Goal: Transaction & Acquisition: Purchase product/service

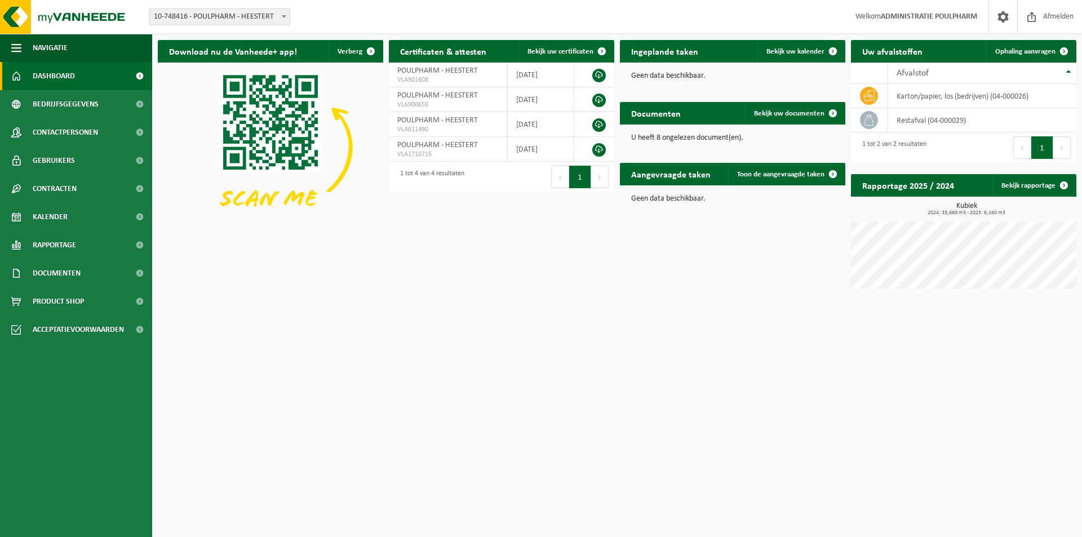
click at [233, 13] on span "10-748416 - POULPHARM - HEESTERT" at bounding box center [219, 17] width 140 height 16
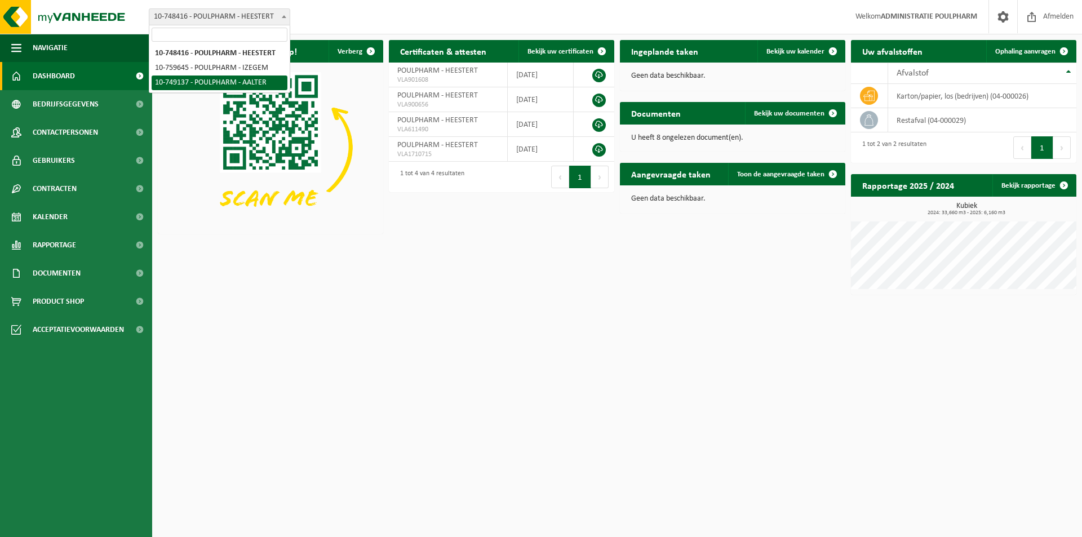
select select "14041"
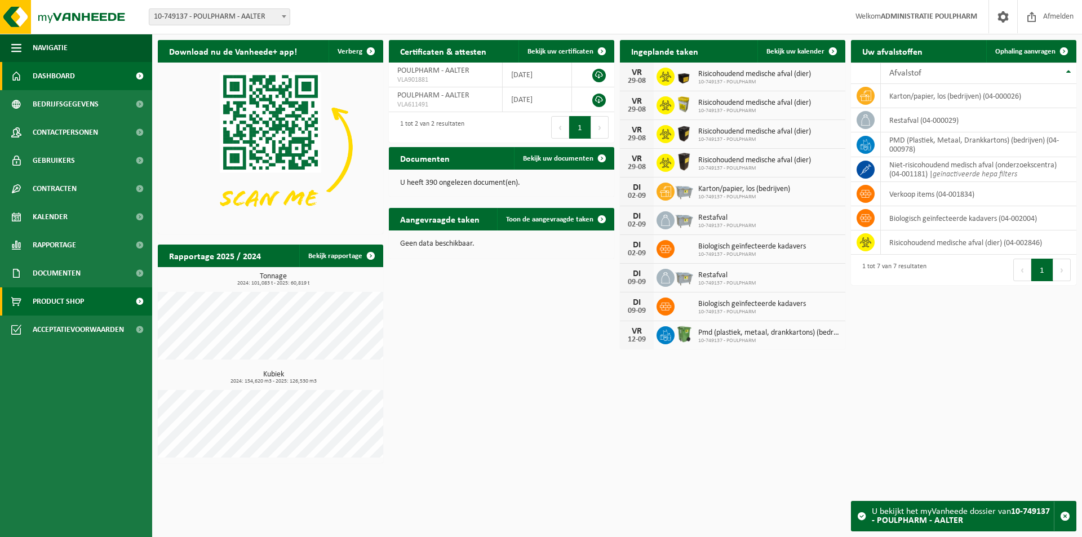
click at [74, 299] on span "Product Shop" at bounding box center [58, 301] width 51 height 28
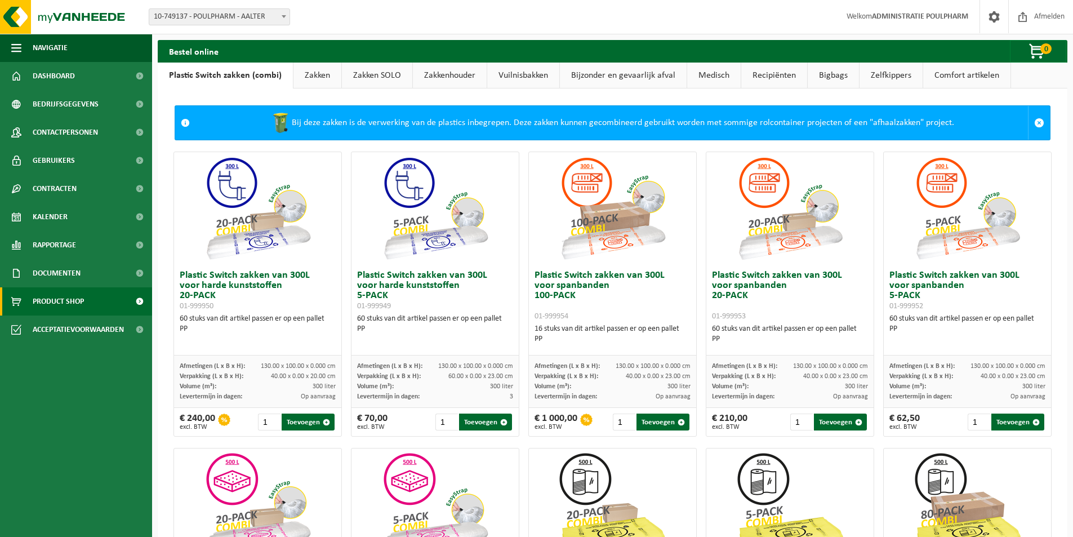
click at [321, 75] on link "Zakken" at bounding box center [318, 76] width 48 height 26
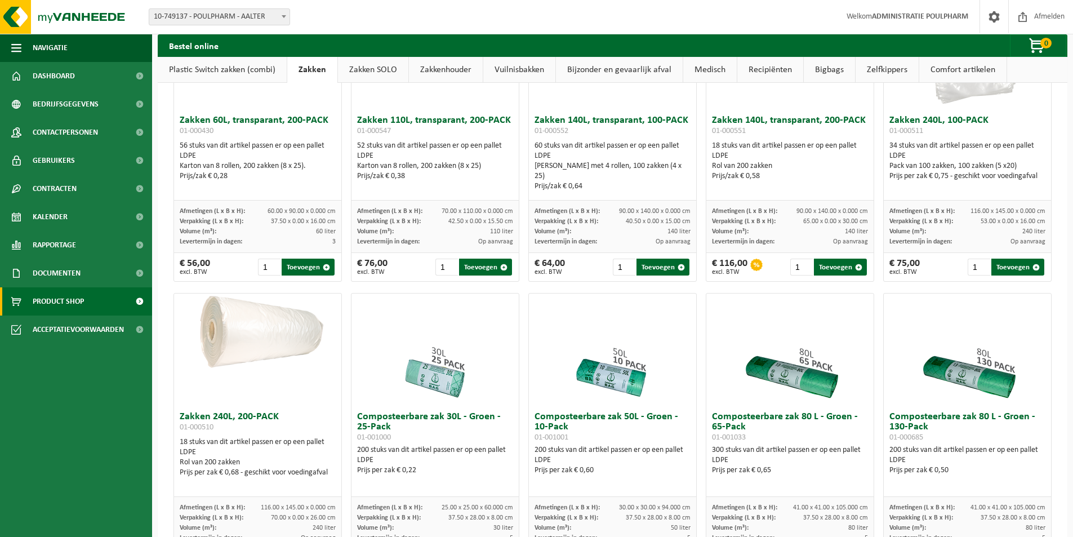
scroll to position [225, 0]
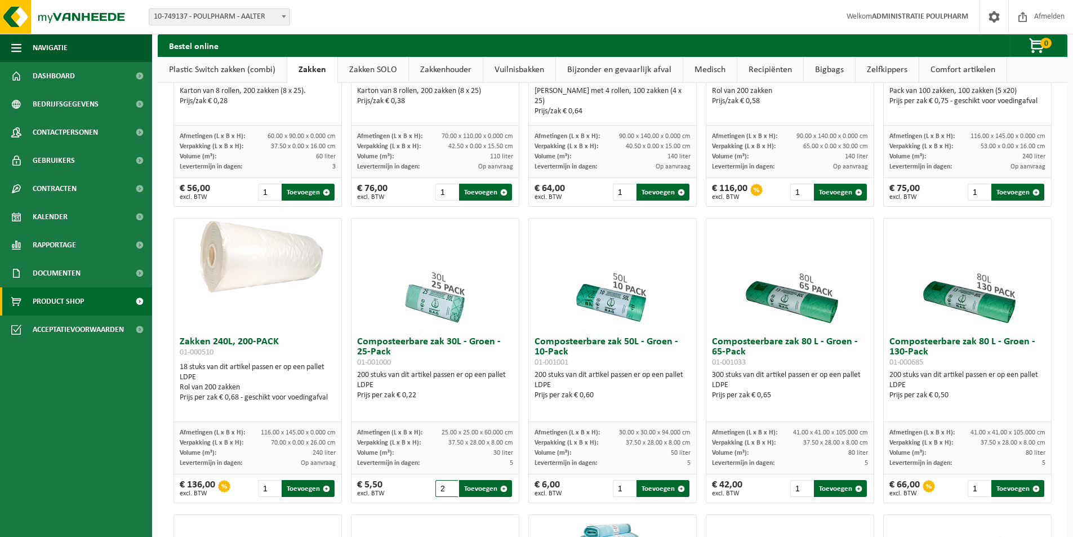
click at [449, 486] on input "2" at bounding box center [446, 488] width 23 height 17
click at [449, 486] on input "3" at bounding box center [446, 488] width 23 height 17
click at [482, 489] on button "Toevoegen" at bounding box center [485, 488] width 53 height 17
type input "1"
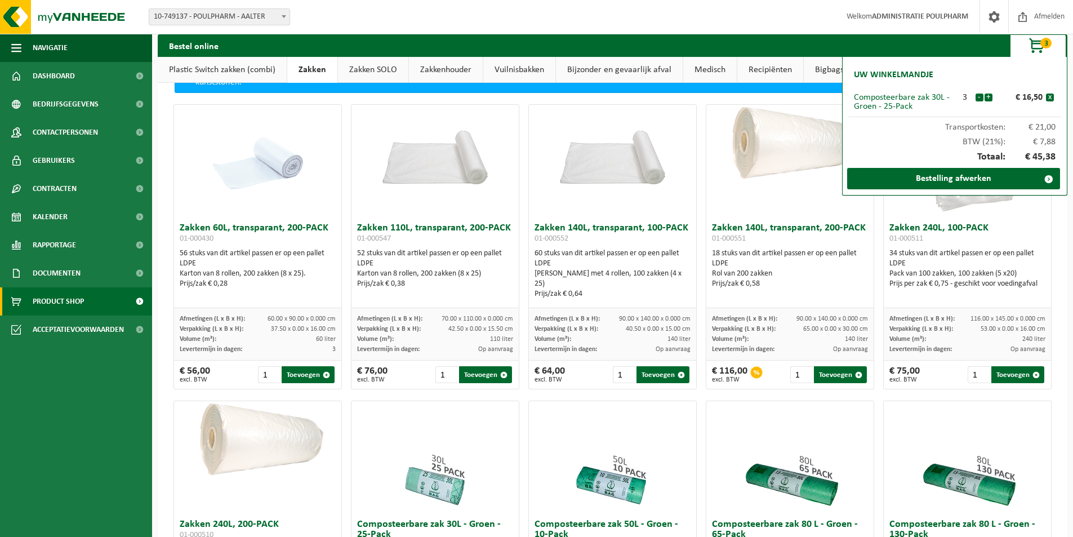
scroll to position [0, 0]
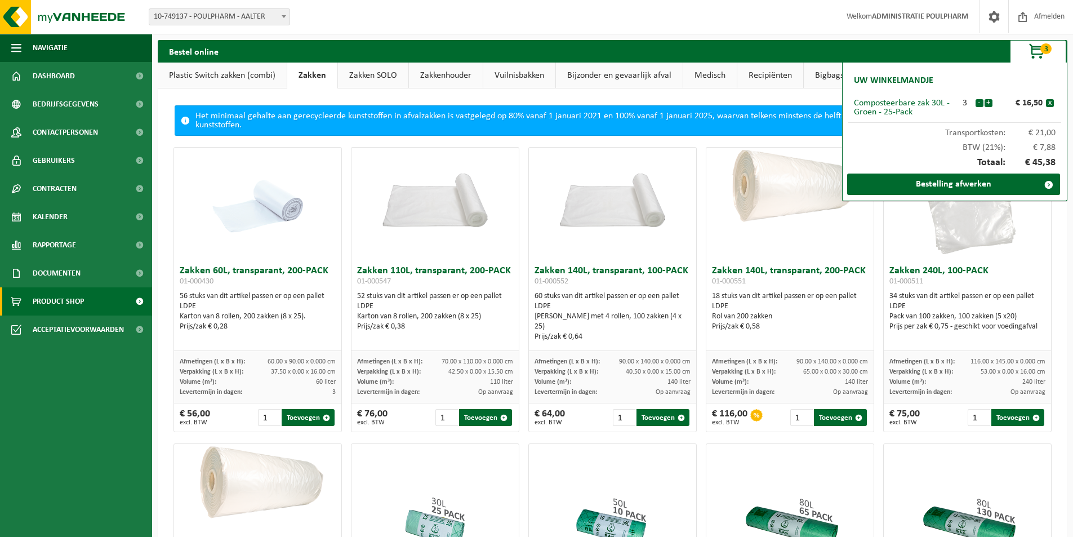
click at [437, 76] on link "Zakkenhouder" at bounding box center [446, 76] width 74 height 26
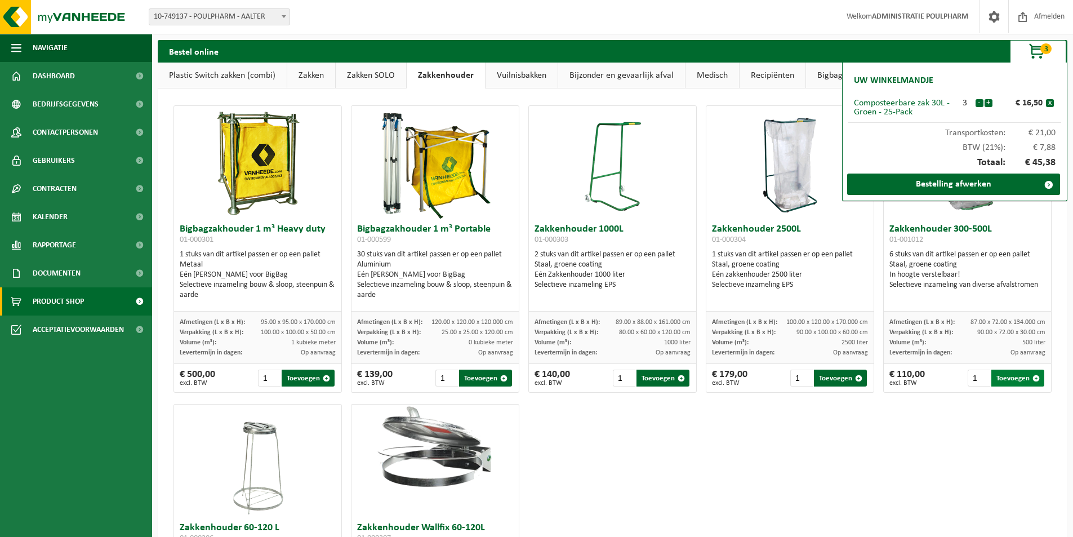
click at [1003, 375] on button "Toevoegen" at bounding box center [1017, 378] width 53 height 17
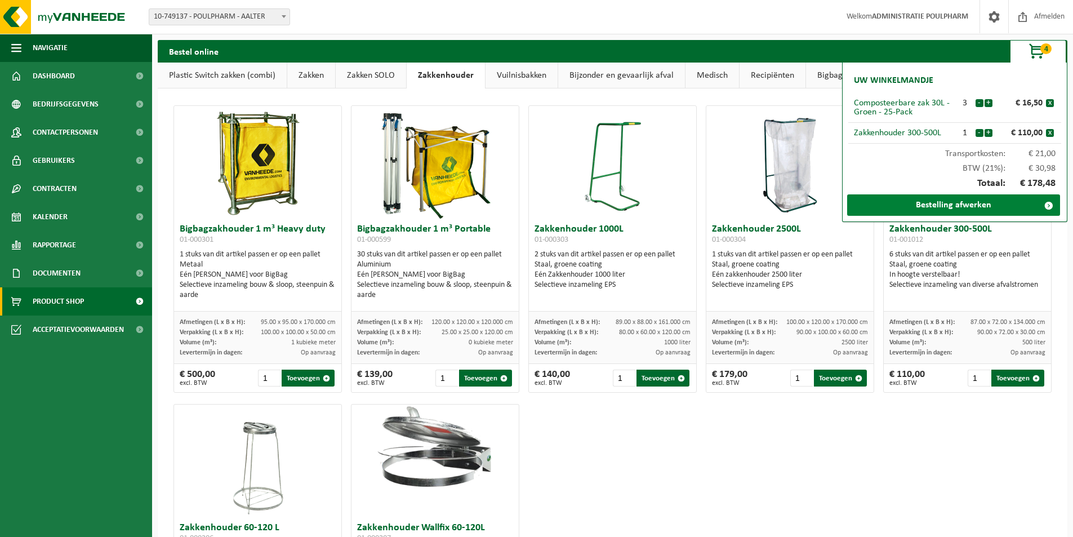
click at [957, 204] on link "Bestelling afwerken" at bounding box center [953, 204] width 213 height 21
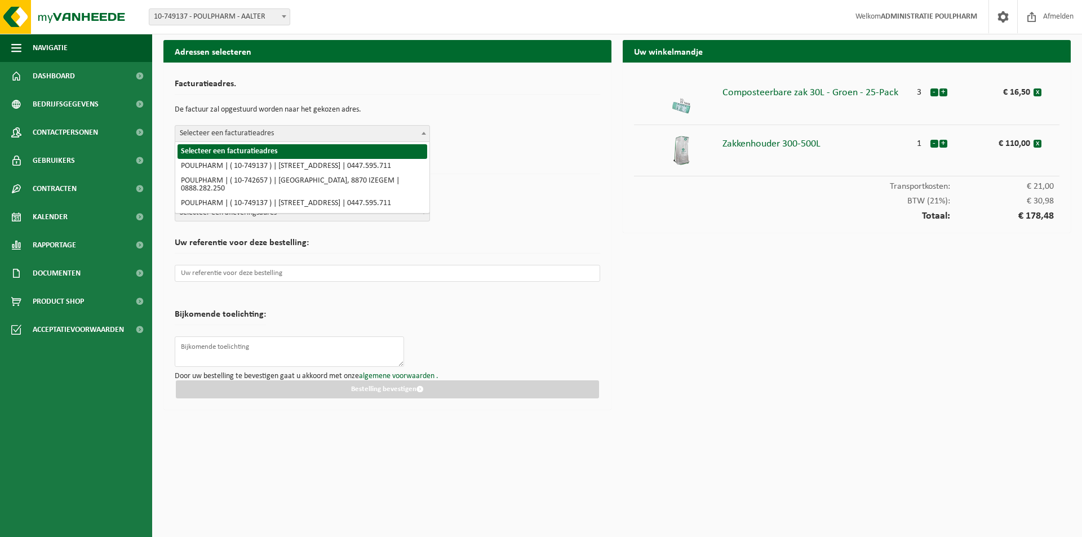
click at [423, 130] on span at bounding box center [423, 133] width 11 height 15
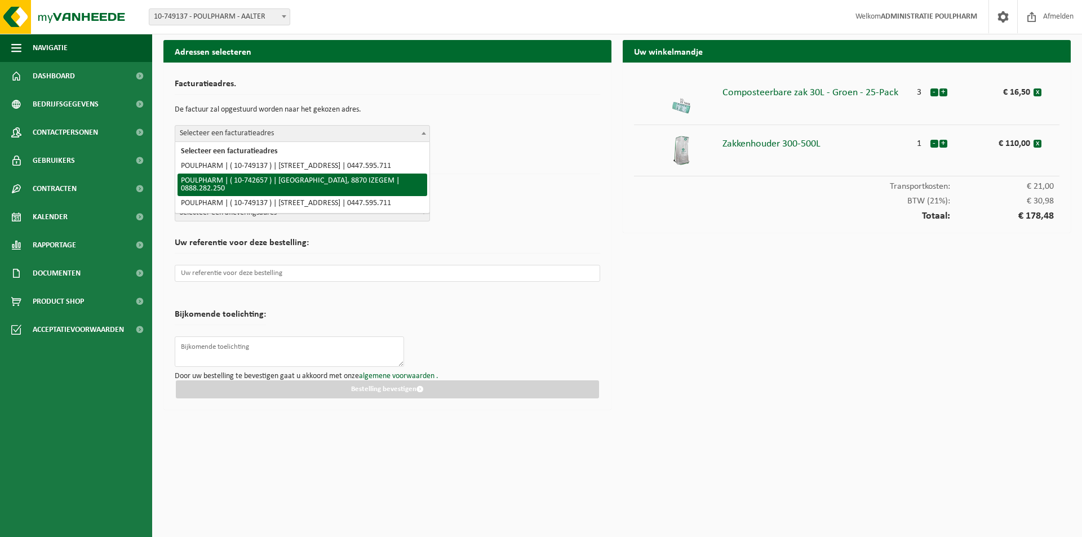
select select "6979"
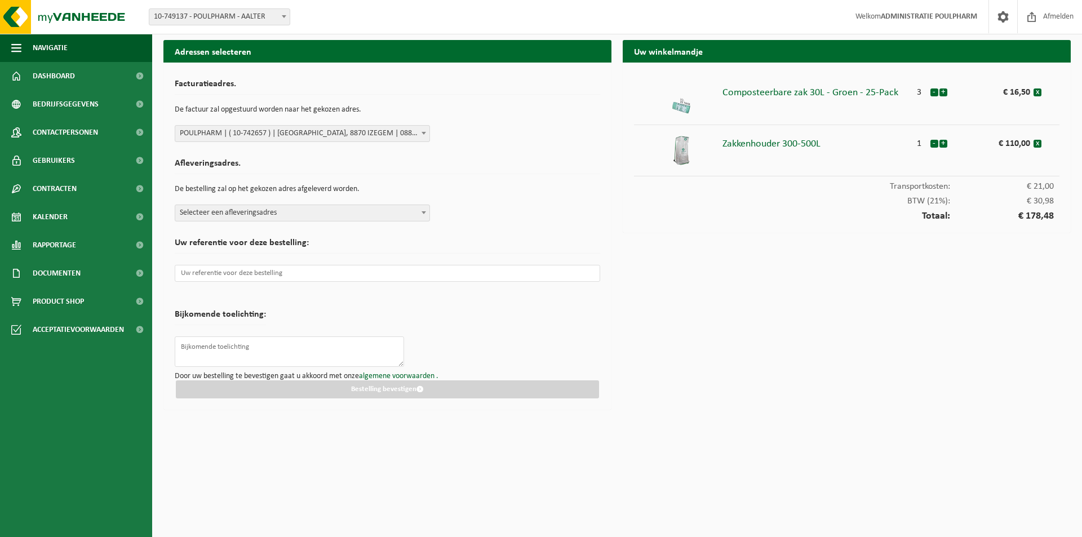
click at [423, 214] on b at bounding box center [423, 212] width 5 height 3
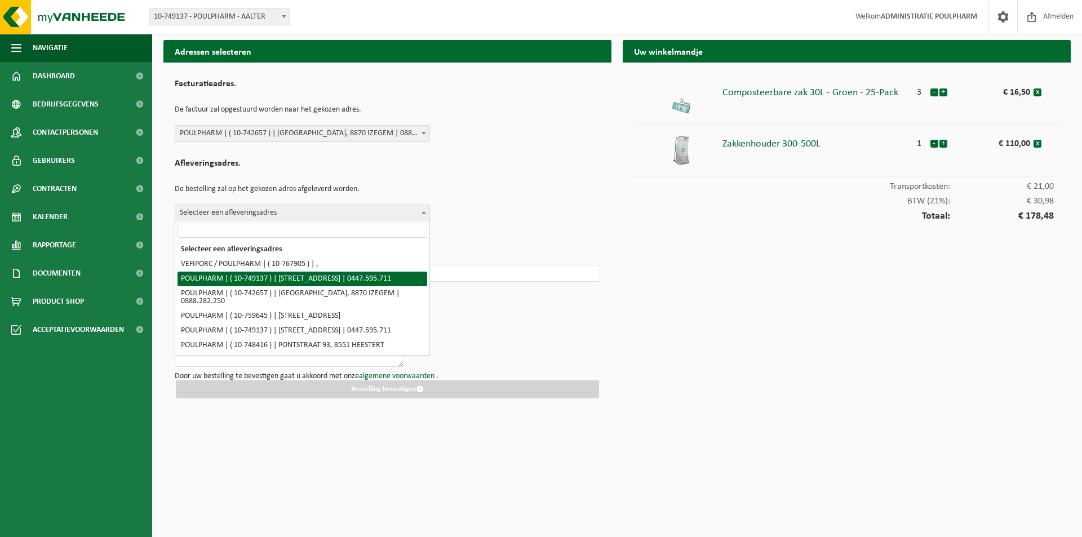
select select "14041"
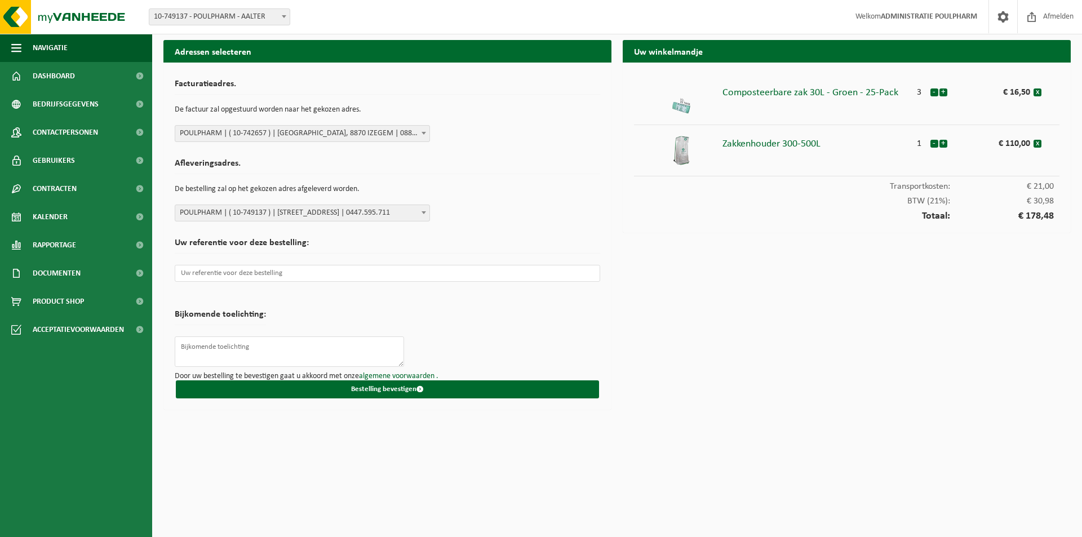
click at [478, 168] on h2 "Afleveringsadres." at bounding box center [387, 166] width 425 height 15
click at [392, 273] on input "text" at bounding box center [387, 273] width 425 height 17
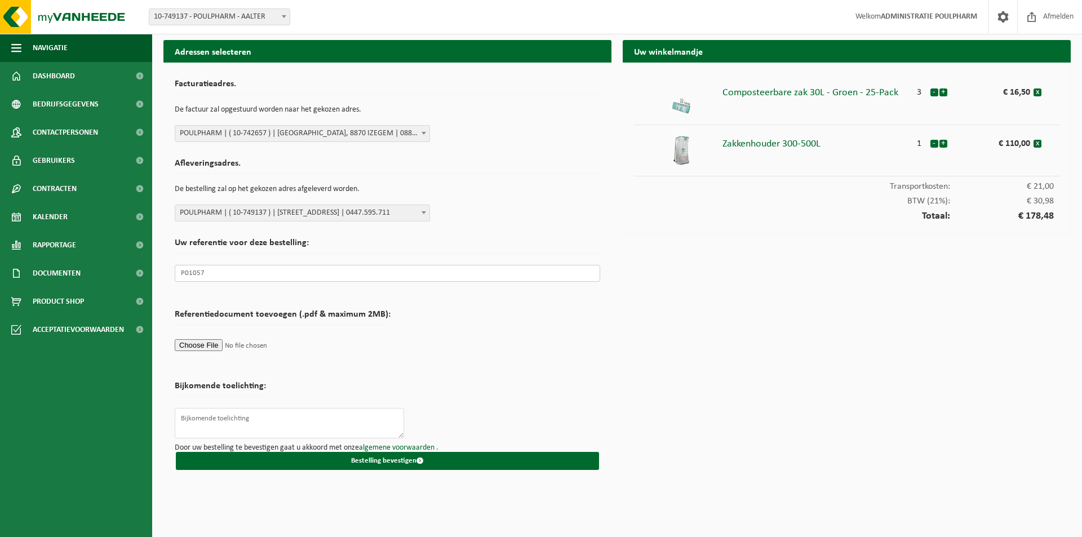
type input "P01057"
click at [591, 343] on form "Facturatieadres. De factuur zal opgestuurd worden naar het gekozen adres. Selec…" at bounding box center [387, 272] width 425 height 396
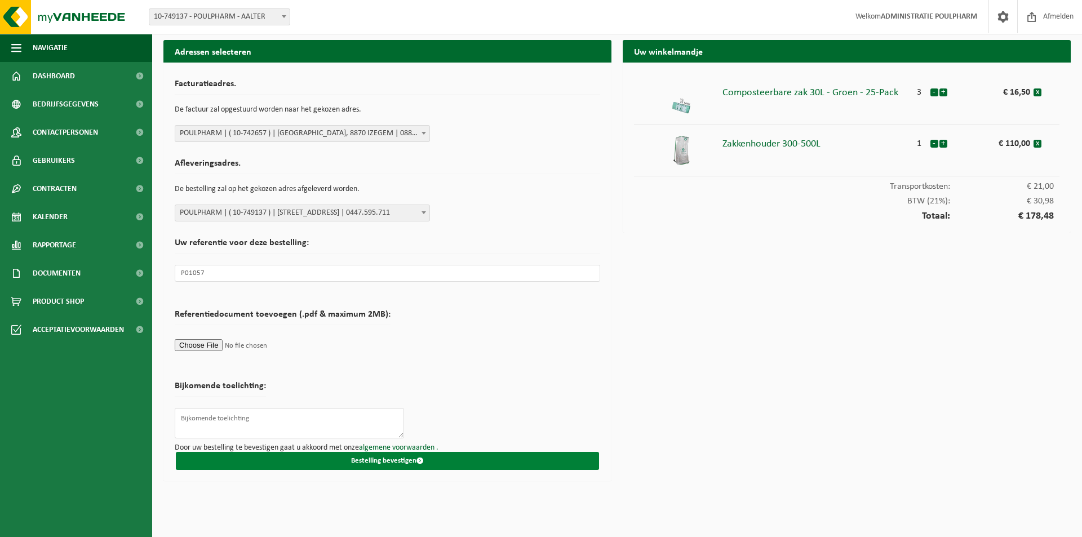
click at [395, 456] on button "Bestelling bevestigen" at bounding box center [387, 461] width 423 height 18
